Goal: Task Accomplishment & Management: Manage account settings

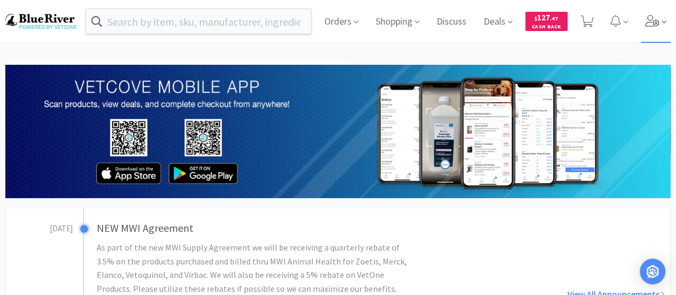
click at [653, 25] on icon at bounding box center [652, 21] width 14 height 12
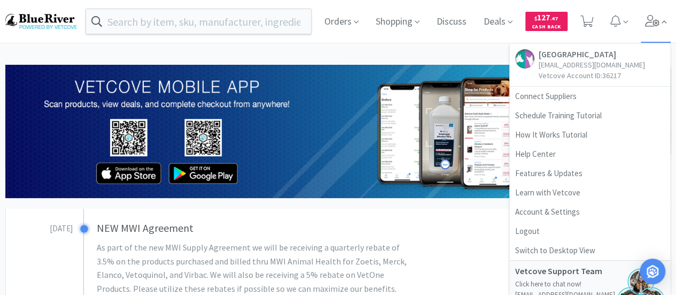
click at [653, 25] on icon at bounding box center [652, 21] width 14 height 12
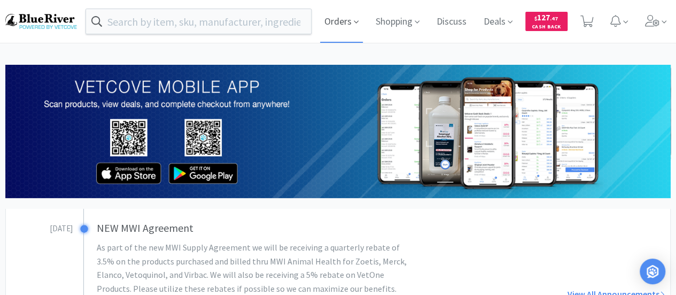
click at [342, 23] on span "Orders" at bounding box center [341, 21] width 43 height 43
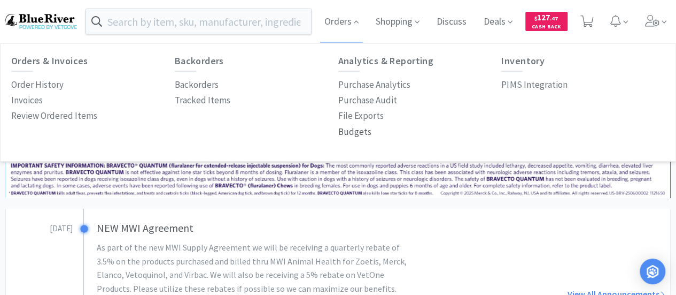
click at [355, 130] on p "Budgets" at bounding box center [354, 132] width 33 height 14
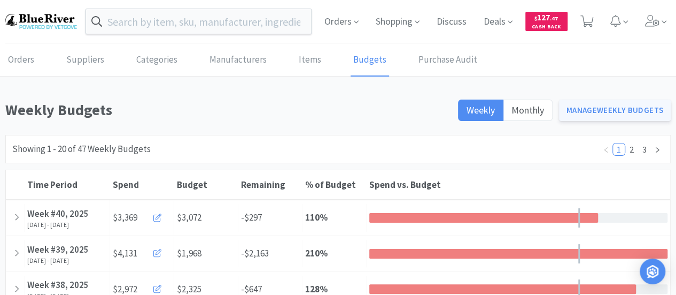
click at [606, 113] on link "Manage Weekly Budgets" at bounding box center [615, 109] width 112 height 21
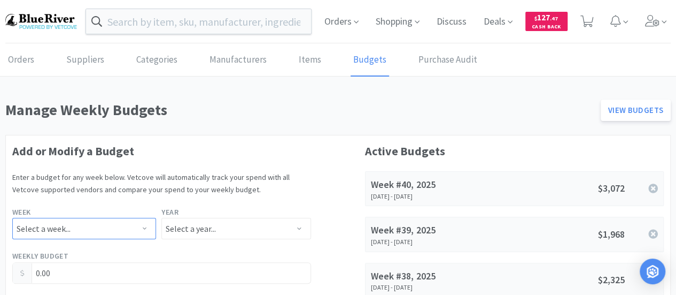
click at [103, 227] on select "Select a week... Week 1 ([DATE] - [DATE]) Week 2 ([DATE] - [DATE]) Week 3 ([DAT…" at bounding box center [84, 228] width 144 height 21
select select "40"
click at [12, 218] on select "Select a week... Week 1 ([DATE] - [DATE]) Week 2 ([DATE] - [DATE]) Week 3 ([DAT…" at bounding box center [84, 228] width 144 height 21
click at [222, 225] on select "Select a year... 2023 2024 2025 2026 2027 2028 2029 2030 2031 2032 2033 2034" at bounding box center [235, 228] width 149 height 21
select select "2025"
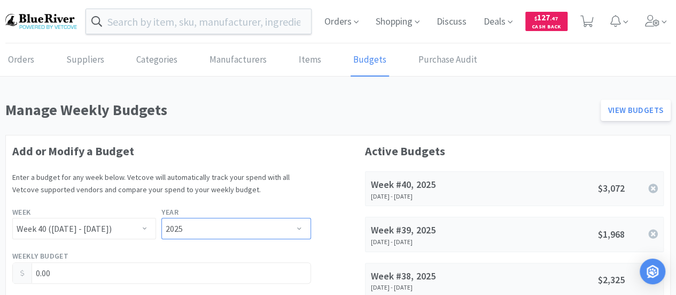
click at [161, 218] on select "Select a year... 2023 2024 2025 2026 2027 2028 2029 2030 2031 2032 2033 2034" at bounding box center [235, 228] width 149 height 21
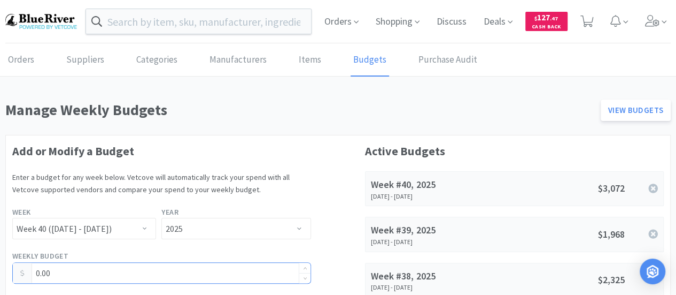
drag, startPoint x: 104, startPoint y: 268, endPoint x: 12, endPoint y: 269, distance: 92.0
click at [12, 269] on div "0.00" at bounding box center [161, 272] width 299 height 21
type input "2,985.00"
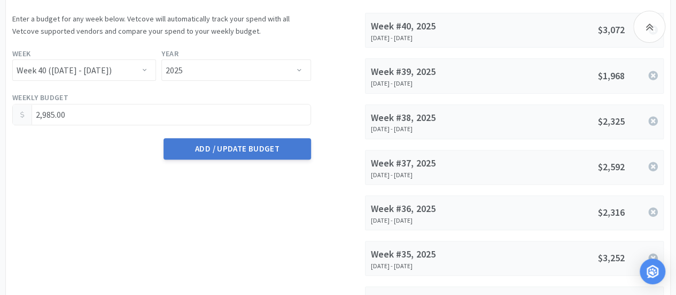
click at [236, 147] on button "Add / Update Budget" at bounding box center [237, 148] width 147 height 21
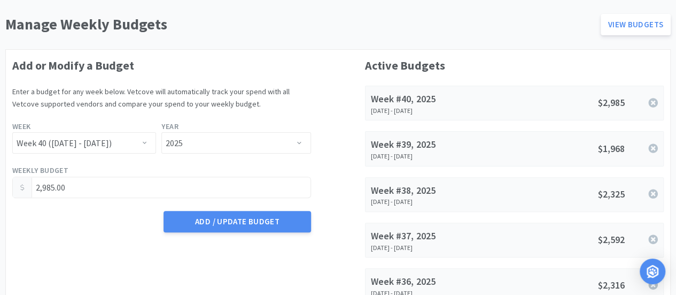
scroll to position [0, 0]
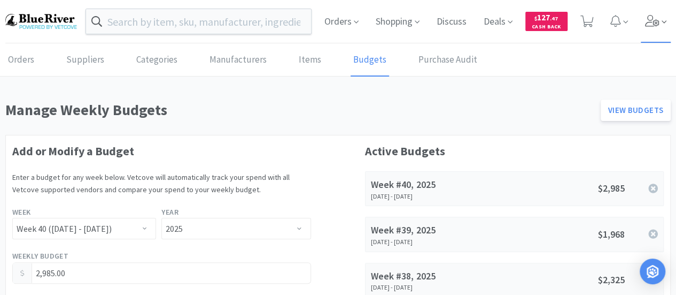
click at [652, 22] on icon at bounding box center [652, 21] width 15 height 12
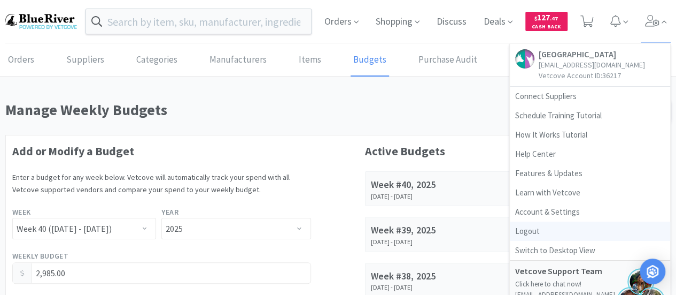
click at [542, 228] on link "Logout" at bounding box center [590, 230] width 160 height 19
